Goal: Task Accomplishment & Management: Manage account settings

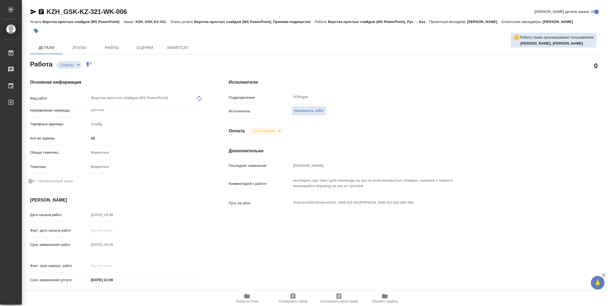
type textarea "x"
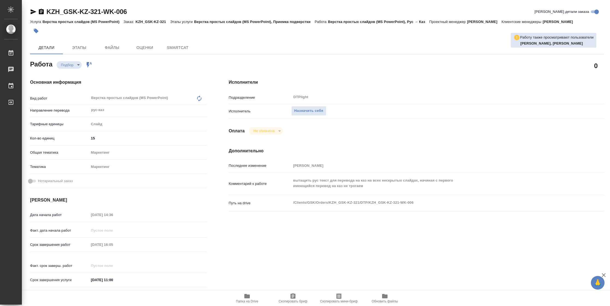
type textarea "x"
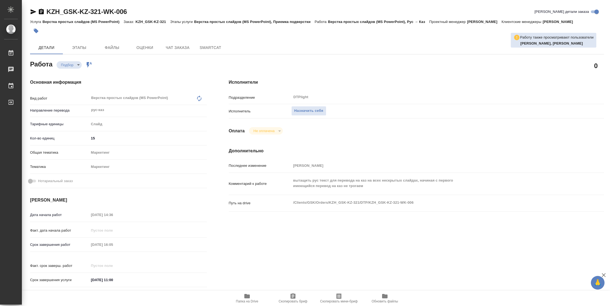
type textarea "x"
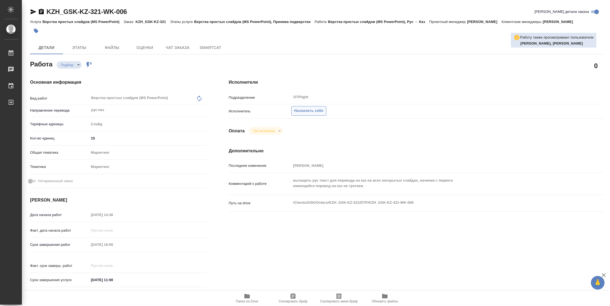
type textarea "x"
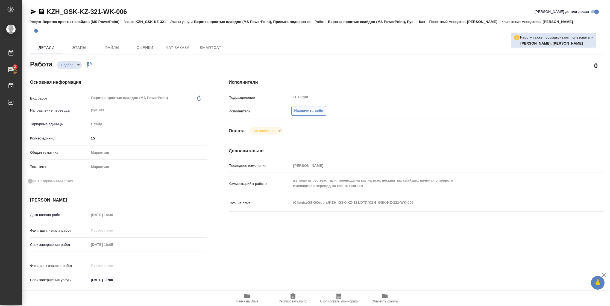
click at [317, 113] on span "Назначить себя" at bounding box center [308, 111] width 29 height 6
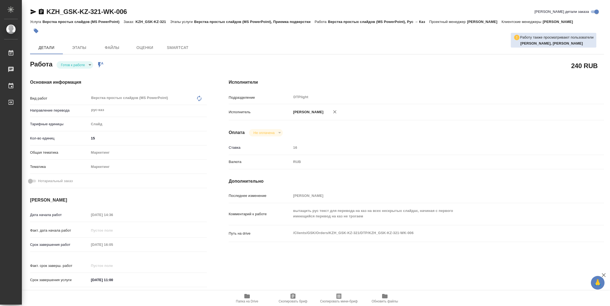
type textarea "x"
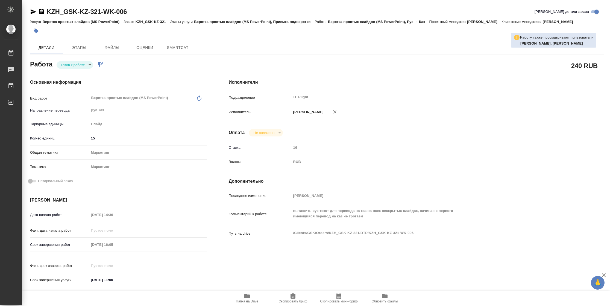
type textarea "x"
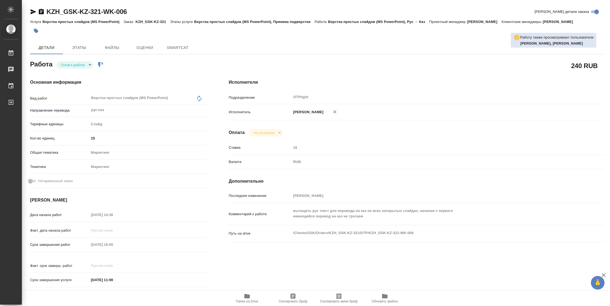
type textarea "x"
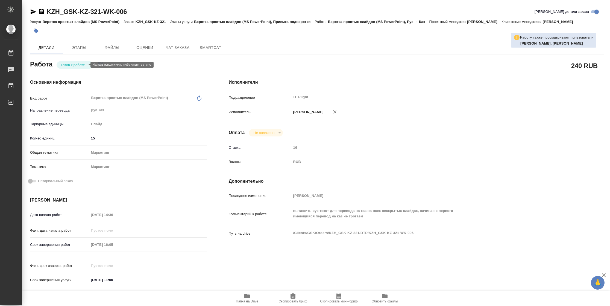
click at [85, 66] on body "🙏 .cls-1 fill:#fff; AWATERA [PERSON_NAME] Чаты График Выйти KZH_GSK-KZ-321-WK-0…" at bounding box center [305, 153] width 610 height 306
type textarea "x"
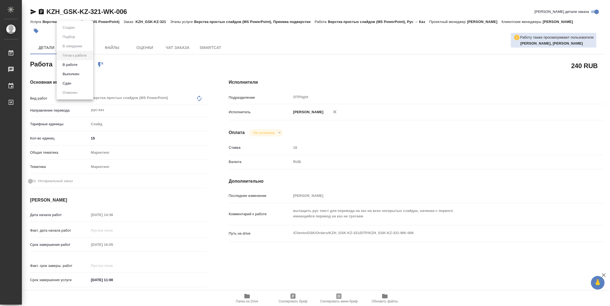
type textarea "x"
click at [80, 65] on li "В работе" at bounding box center [75, 64] width 37 height 9
type textarea "x"
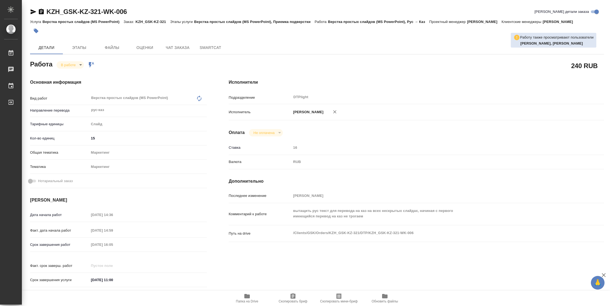
type textarea "x"
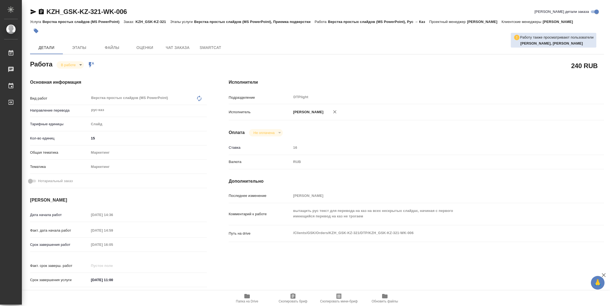
type textarea "x"
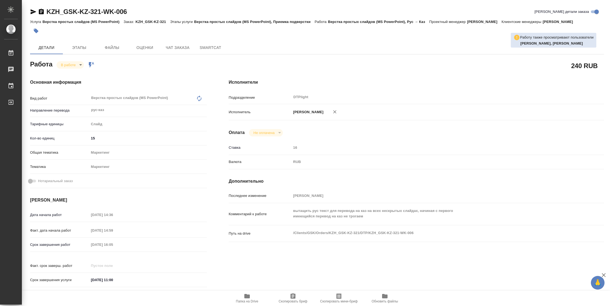
type textarea "x"
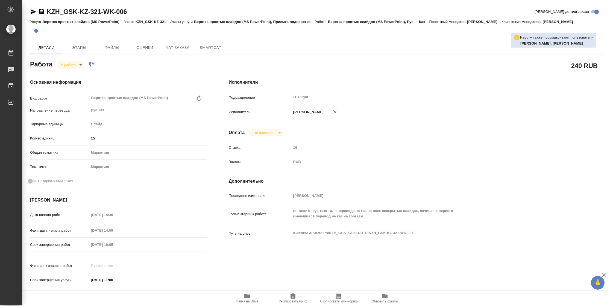
type textarea "x"
click at [245, 298] on icon "button" at bounding box center [247, 296] width 7 height 7
type textarea "x"
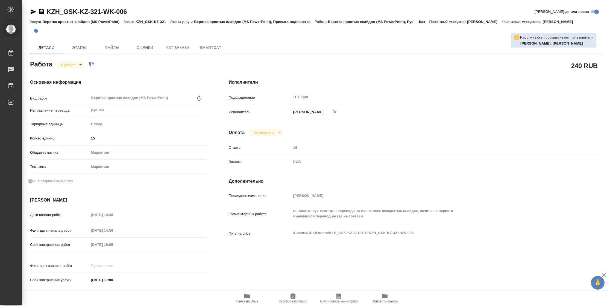
type textarea "x"
click at [31, 15] on icon "button" at bounding box center [33, 11] width 7 height 7
click at [246, 303] on span "Папка на Drive" at bounding box center [247, 301] width 22 height 4
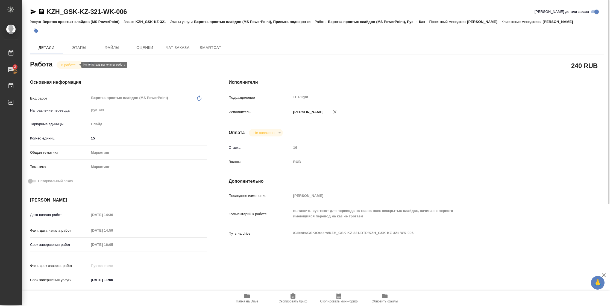
click at [76, 65] on body "🙏 .cls-1 fill:#fff; AWATERA Vasilyeva Natalia Работы 2 Чаты График Выйти KZH_GS…" at bounding box center [305, 153] width 610 height 306
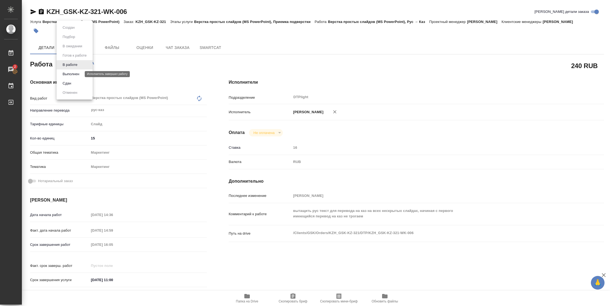
click at [75, 73] on button "Выполнен" at bounding box center [71, 74] width 20 height 6
type textarea "x"
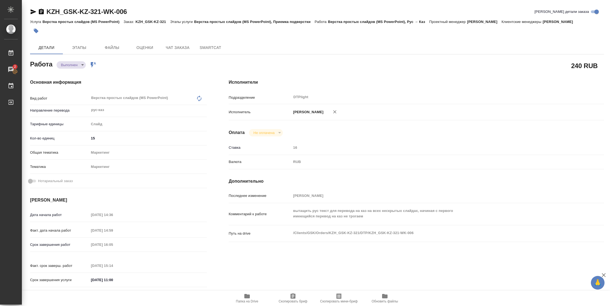
type textarea "x"
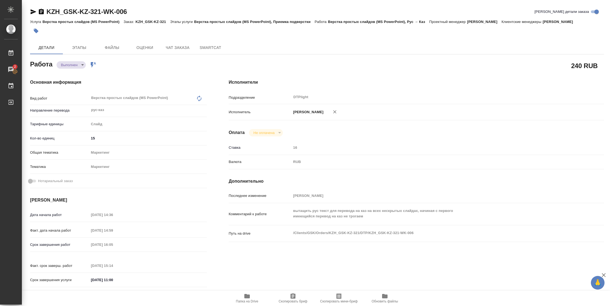
type textarea "x"
